Goal: Transaction & Acquisition: Book appointment/travel/reservation

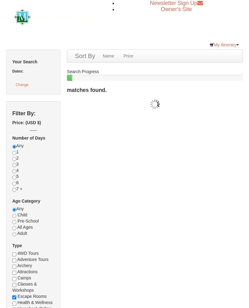
checkbox input "true"
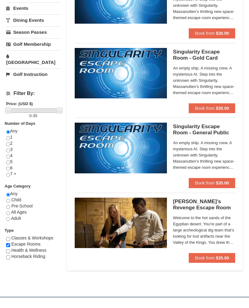
scroll to position [173, 0]
click at [211, 185] on button "Book from $35.00" at bounding box center [212, 183] width 46 height 10
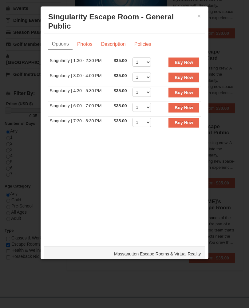
click at [197, 15] on button "×" at bounding box center [199, 16] width 4 height 6
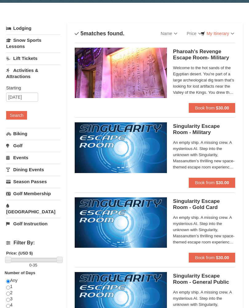
scroll to position [23, 0]
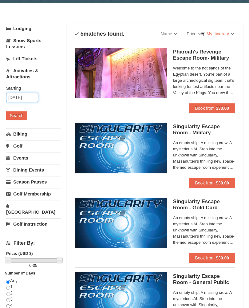
click at [30, 99] on input "09/09/2025" at bounding box center [22, 97] width 32 height 9
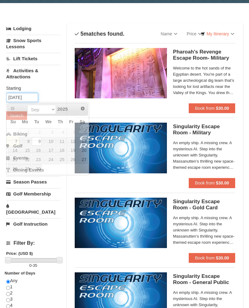
scroll to position [23, 0]
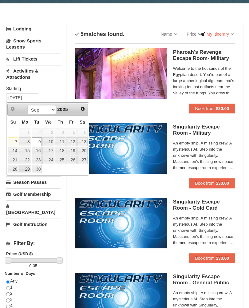
click at [25, 168] on link "29" at bounding box center [25, 169] width 12 height 9
type input "[DATE]"
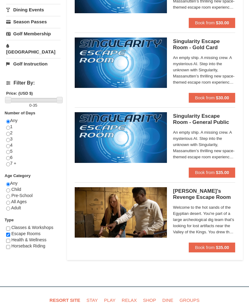
scroll to position [183, 0]
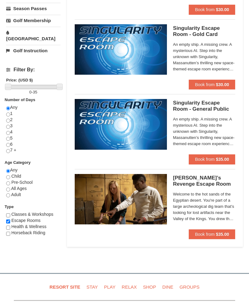
click at [210, 161] on span "Book from" at bounding box center [205, 159] width 20 height 5
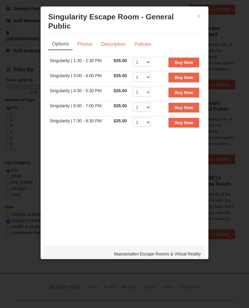
click at [197, 18] on button "×" at bounding box center [199, 16] width 4 height 6
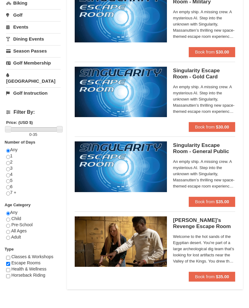
scroll to position [154, 0]
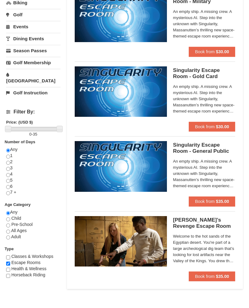
click at [144, 172] on img at bounding box center [121, 166] width 92 height 50
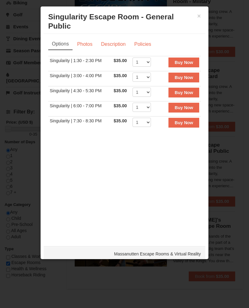
click at [187, 64] on strong "Buy Now" at bounding box center [183, 62] width 18 height 5
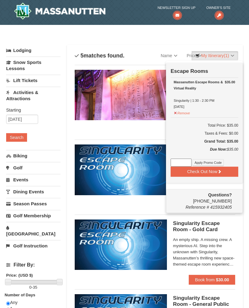
scroll to position [2, 0]
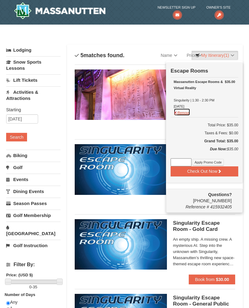
click at [186, 114] on button "Remove" at bounding box center [181, 112] width 17 height 8
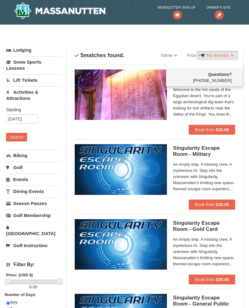
click at [18, 135] on button "Search" at bounding box center [16, 137] width 21 height 9
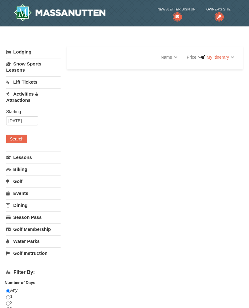
select select "9"
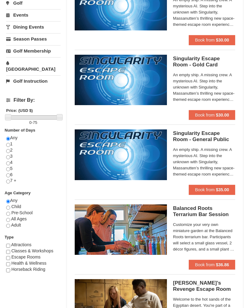
scroll to position [166, 0]
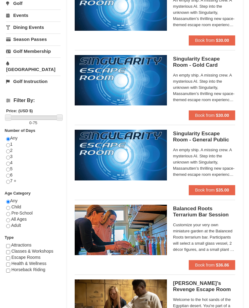
click at [214, 192] on button "Book from $35.00" at bounding box center [212, 190] width 46 height 10
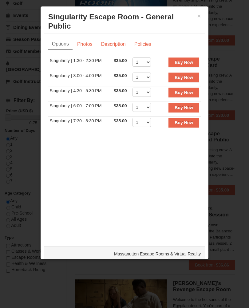
click at [189, 78] on strong "Buy Now" at bounding box center [183, 77] width 18 height 5
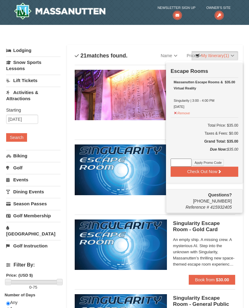
scroll to position [2, 0]
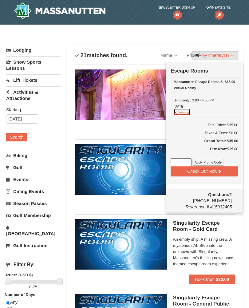
click at [190, 113] on button "Remove" at bounding box center [181, 112] width 17 height 8
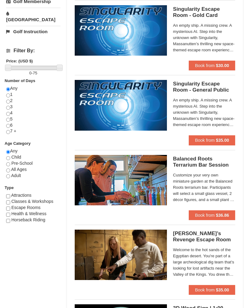
scroll to position [215, 0]
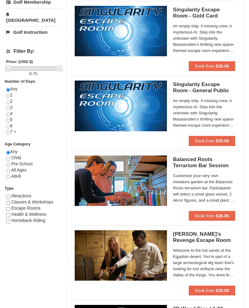
click at [210, 90] on h5 "Singularity Escape Room - General Public Massanutten Escape Rooms & Virtual Rea…" at bounding box center [204, 87] width 62 height 12
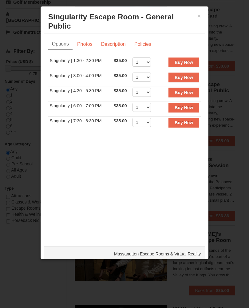
click at [201, 15] on button "×" at bounding box center [199, 16] width 4 height 6
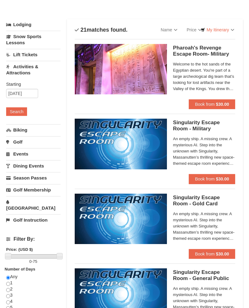
scroll to position [0, 0]
